Goal: Navigation & Orientation: Find specific page/section

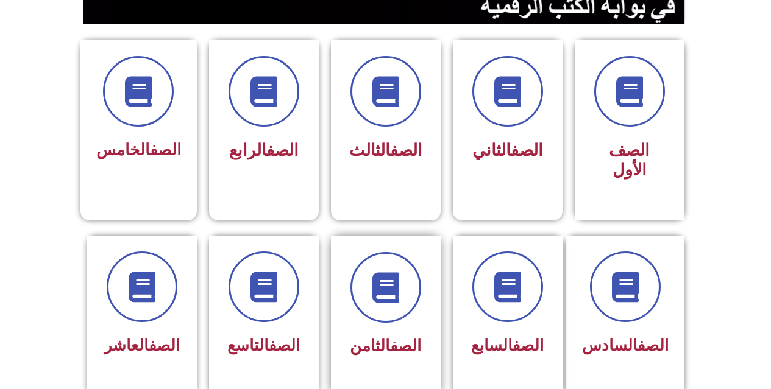
scroll to position [305, 0]
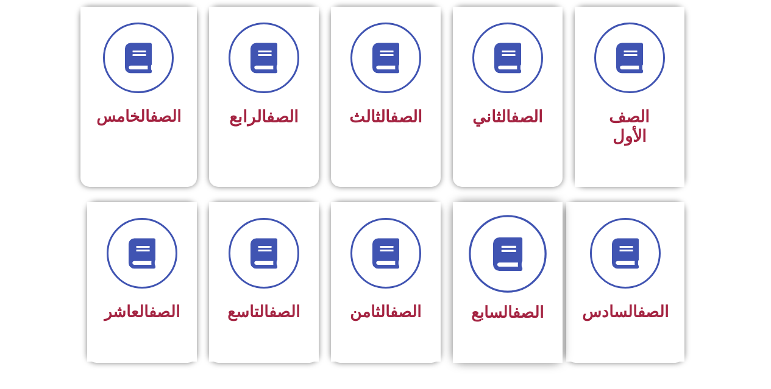
click at [485, 236] on span at bounding box center [507, 254] width 78 height 78
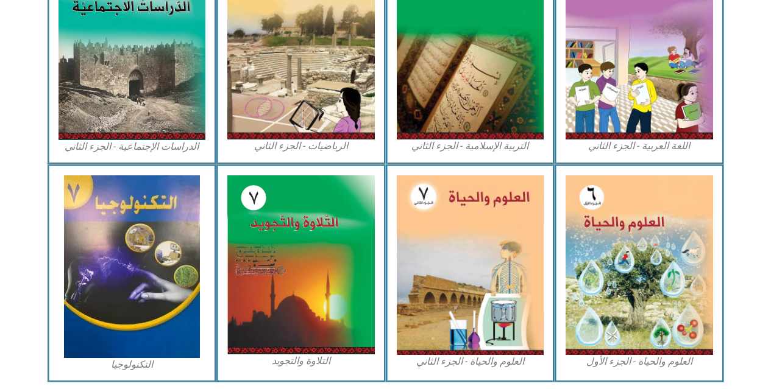
scroll to position [670, 0]
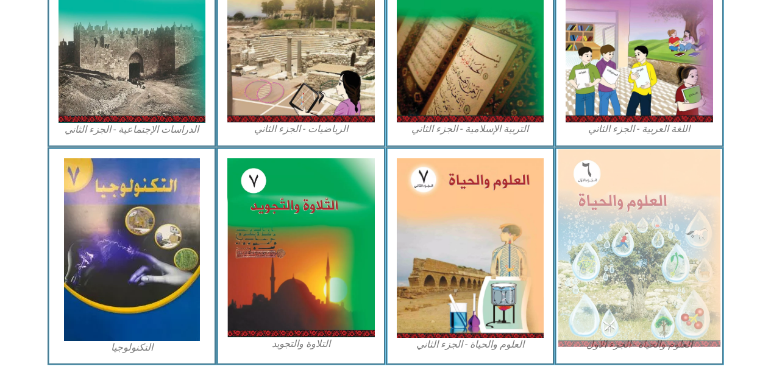
click at [629, 220] on img at bounding box center [639, 247] width 162 height 197
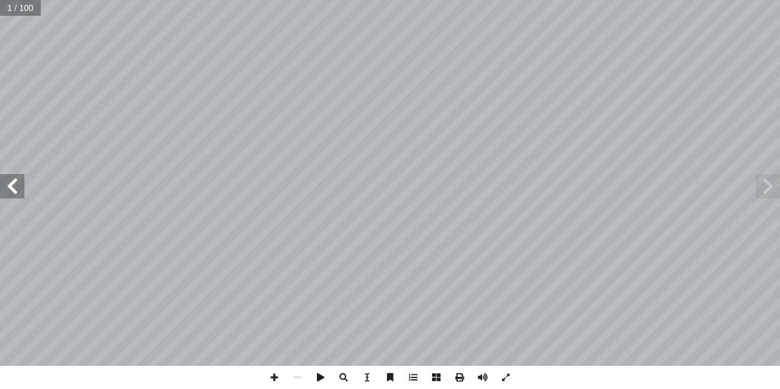
click at [13, 197] on span at bounding box center [12, 186] width 24 height 24
click at [12, 188] on span at bounding box center [12, 186] width 24 height 24
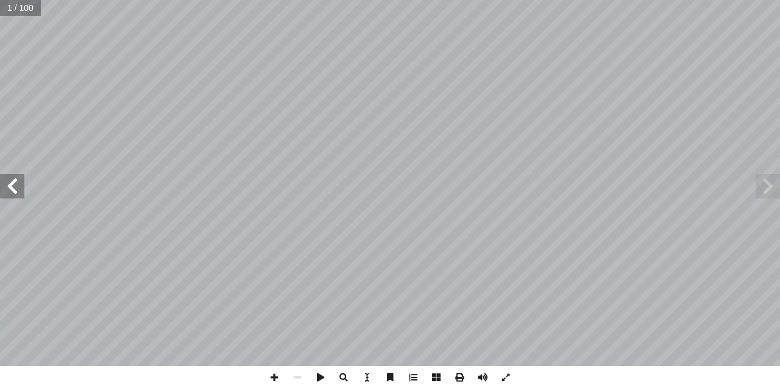
click at [12, 188] on span at bounding box center [12, 186] width 24 height 24
click at [12, 194] on span at bounding box center [12, 186] width 24 height 24
click at [13, 189] on span at bounding box center [12, 186] width 24 height 24
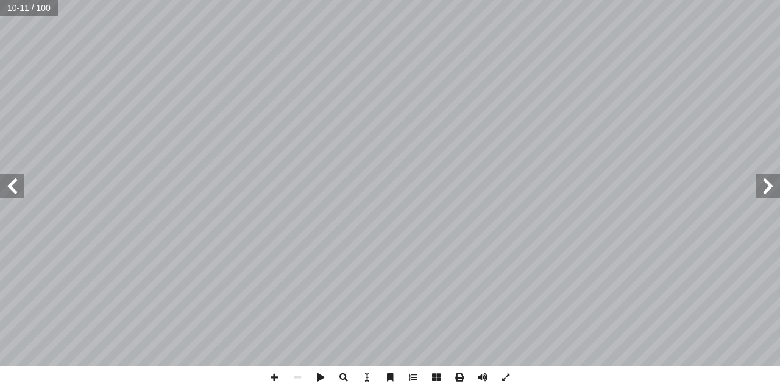
click at [13, 189] on span at bounding box center [12, 186] width 24 height 24
click at [14, 196] on span at bounding box center [12, 186] width 24 height 24
click at [14, 193] on span at bounding box center [12, 186] width 24 height 24
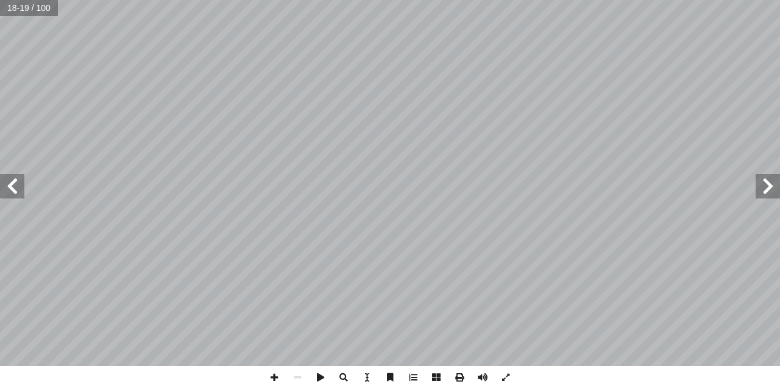
click at [766, 192] on span at bounding box center [767, 186] width 24 height 24
click at [779, 80] on html "الصفحة الرئيسية الصف الأول الصف الثاني الصف الثالث الصف الرابع الصف الخامس الصف…" at bounding box center [390, 40] width 780 height 80
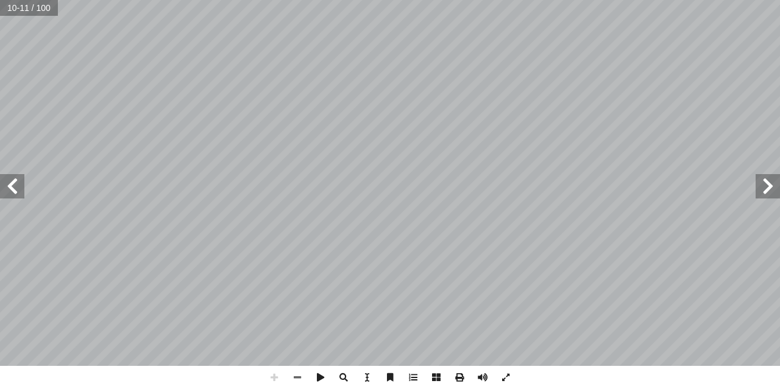
click at [18, 197] on span at bounding box center [12, 186] width 24 height 24
click at [16, 180] on span at bounding box center [12, 186] width 24 height 24
click at [272, 374] on span at bounding box center [274, 377] width 23 height 23
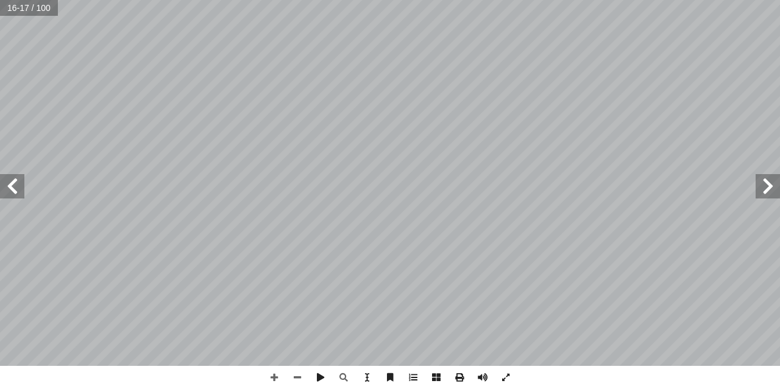
click at [21, 183] on span at bounding box center [12, 186] width 24 height 24
